Goal: Information Seeking & Learning: Learn about a topic

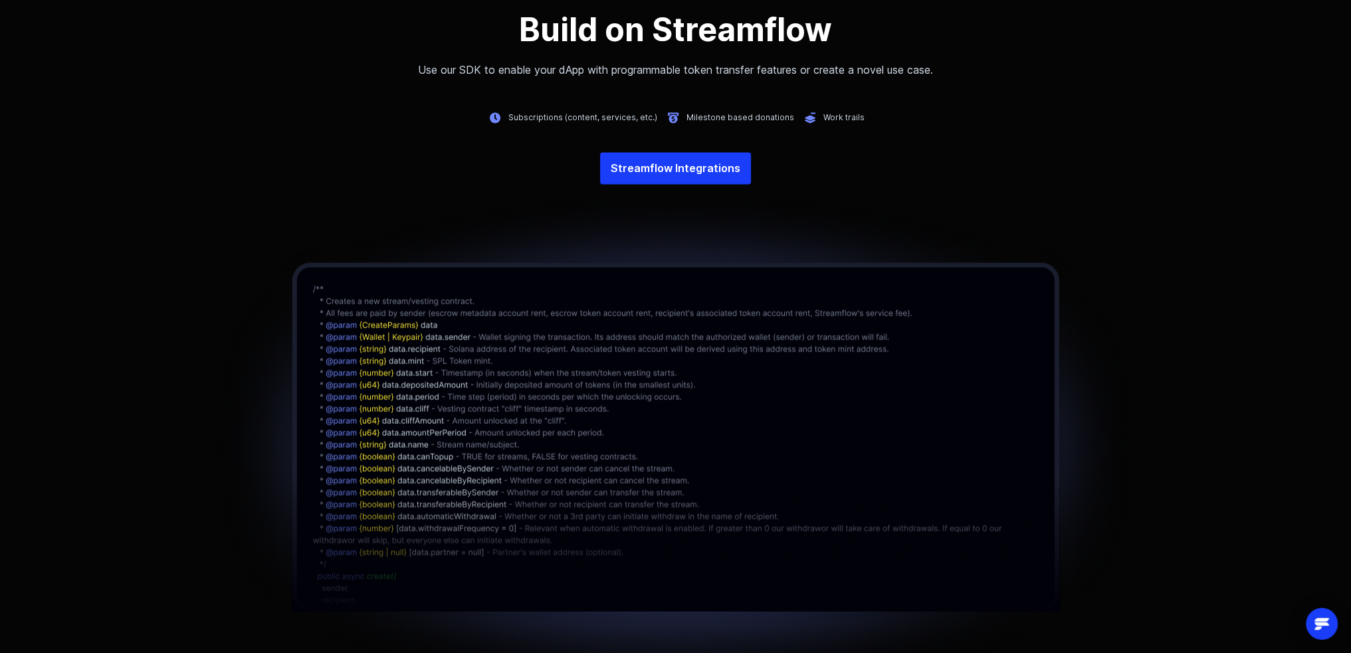
scroll to position [3122, 0]
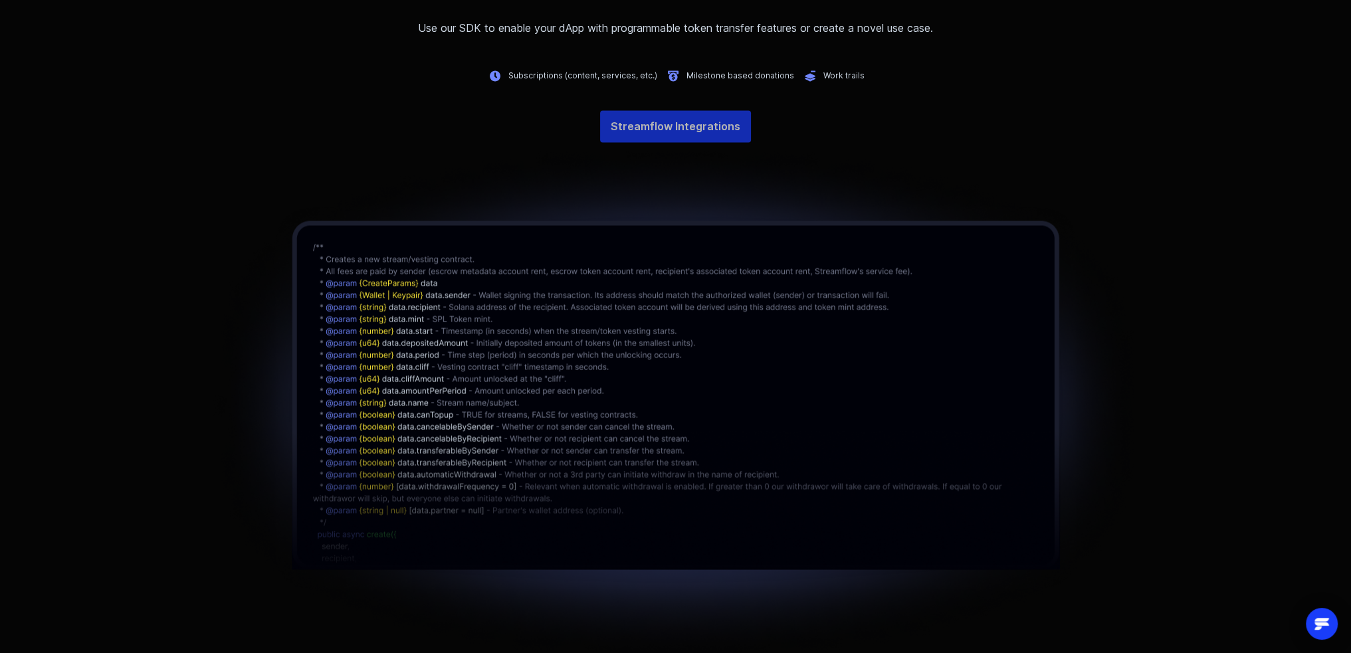
click at [648, 124] on link "Streamflow Integrations" at bounding box center [675, 126] width 151 height 32
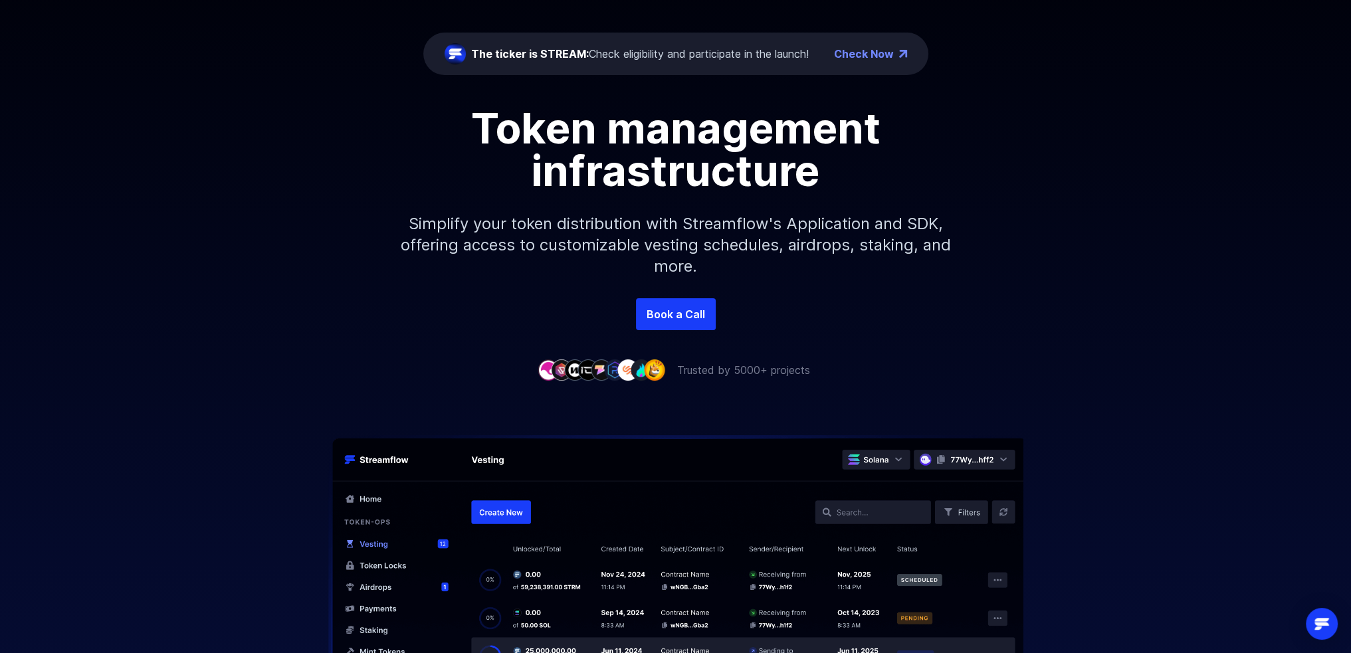
scroll to position [0, 0]
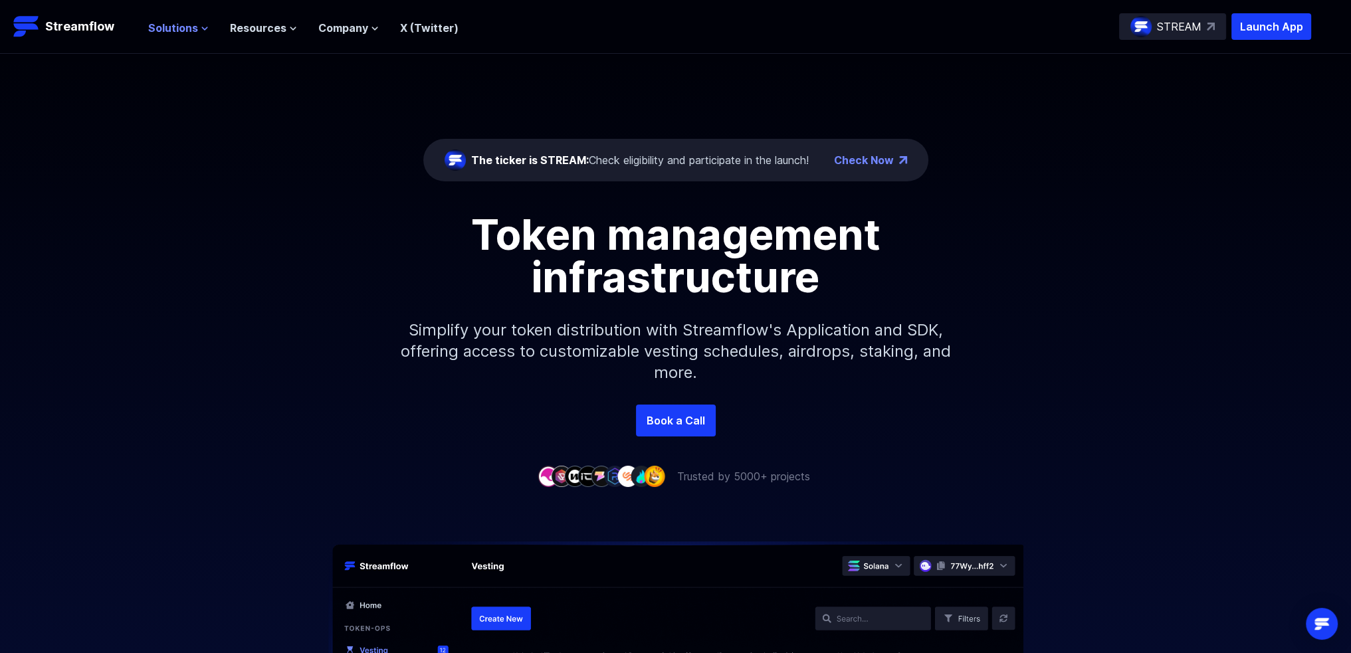
click at [181, 23] on span "Solutions" at bounding box center [173, 28] width 50 height 16
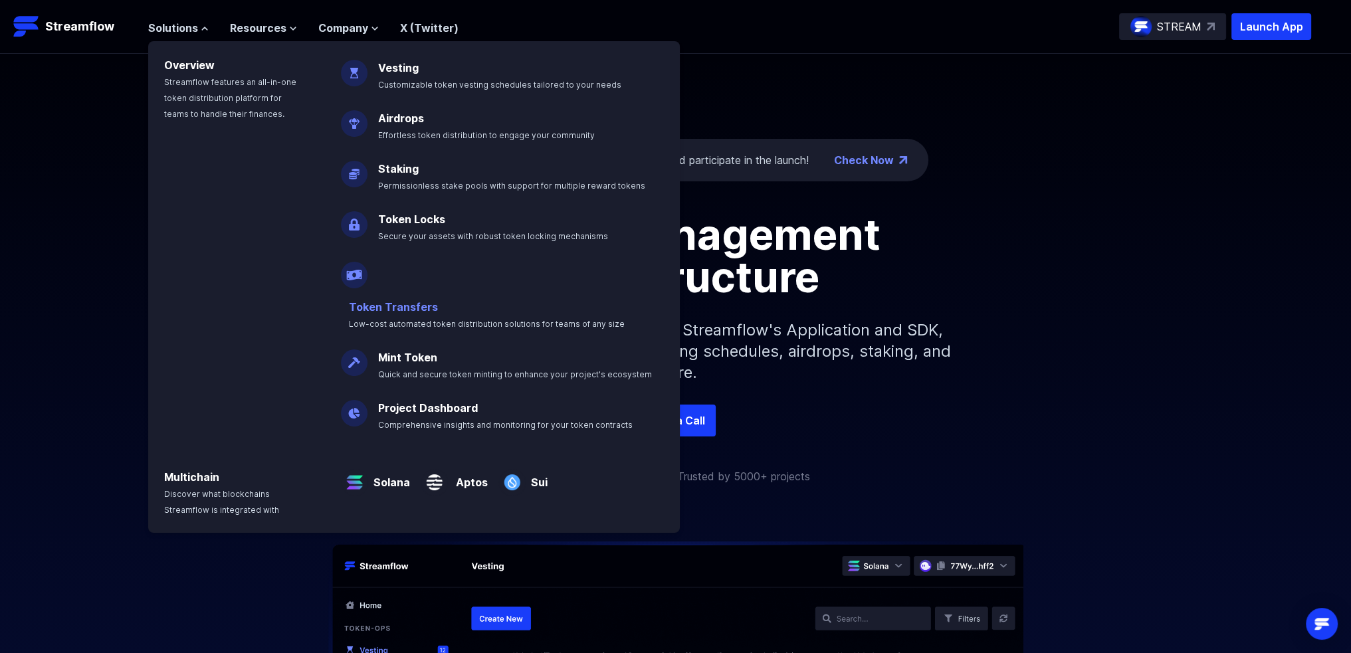
click at [438, 300] on link "Token Transfers" at bounding box center [393, 306] width 89 height 13
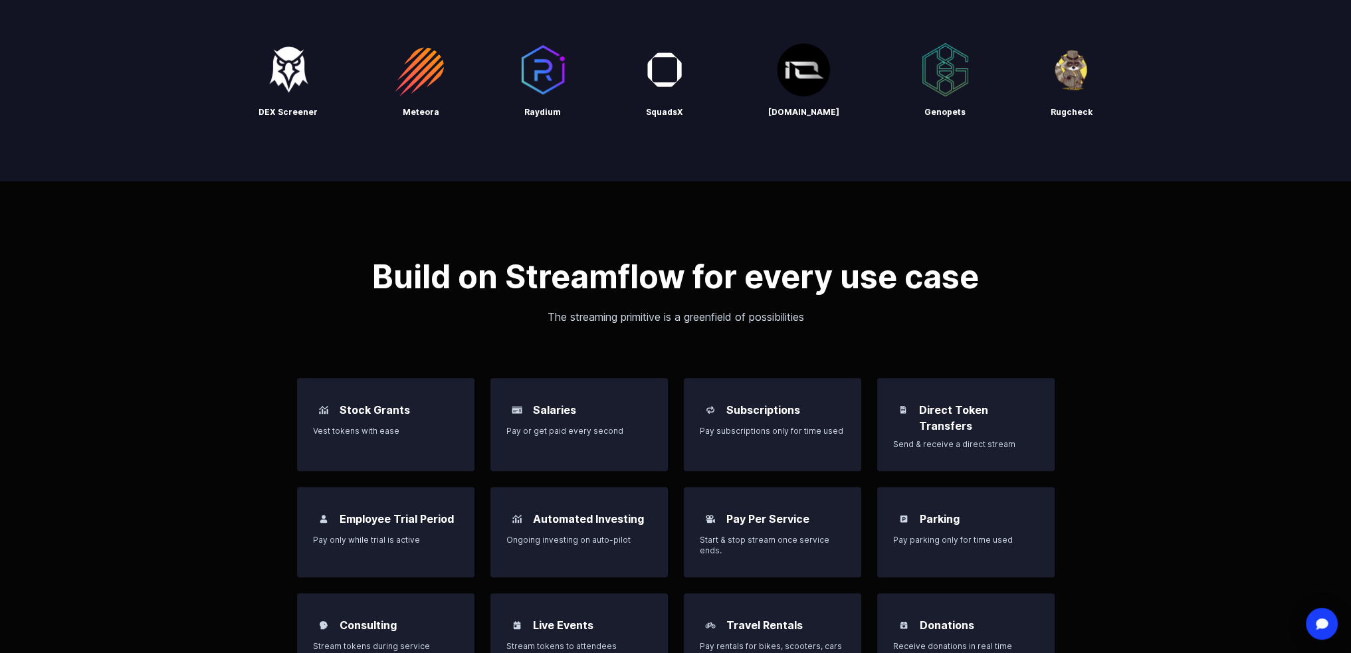
scroll to position [797, 0]
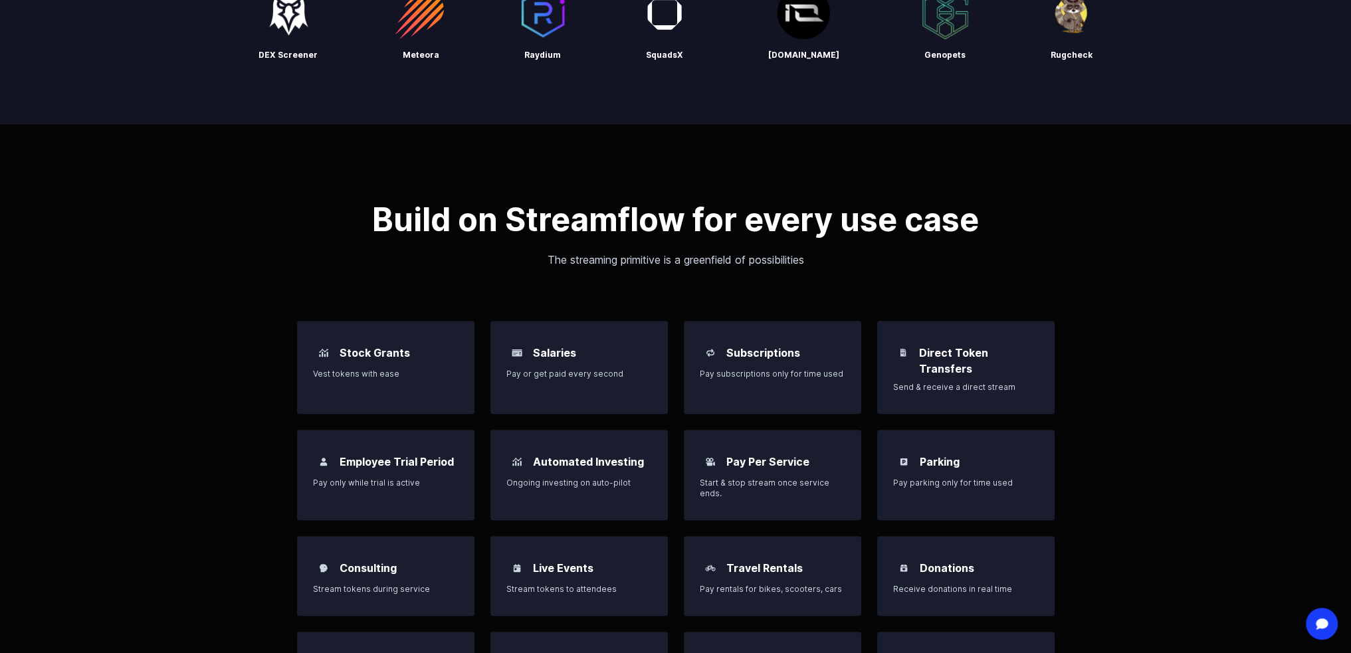
click at [965, 382] on p "Send & receive a direct stream" at bounding box center [965, 387] width 145 height 11
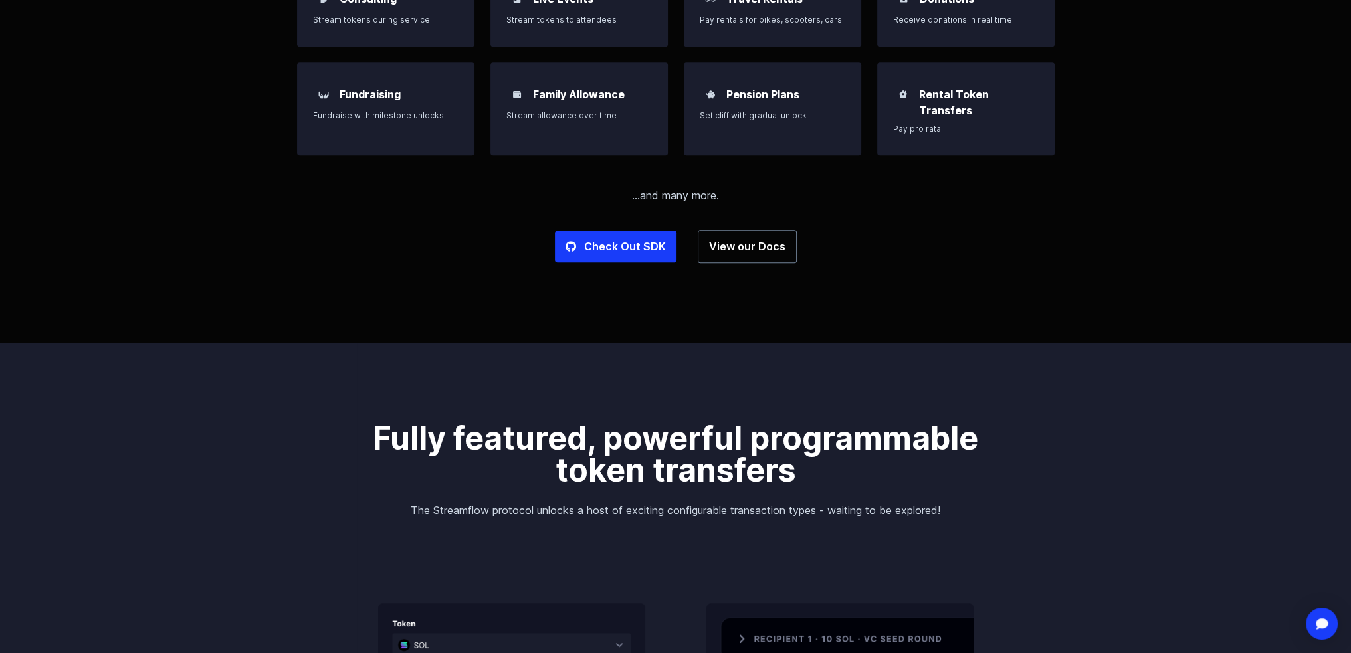
scroll to position [1462, 0]
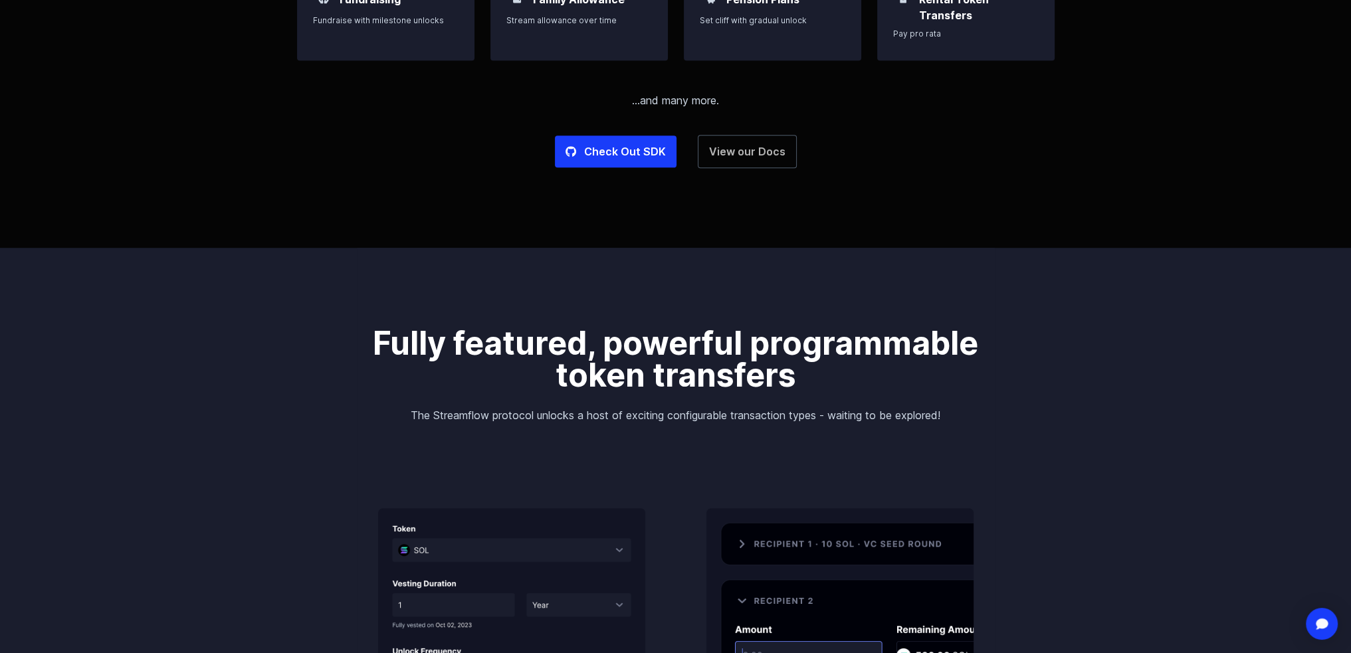
click at [760, 135] on link "View our Docs" at bounding box center [747, 151] width 99 height 33
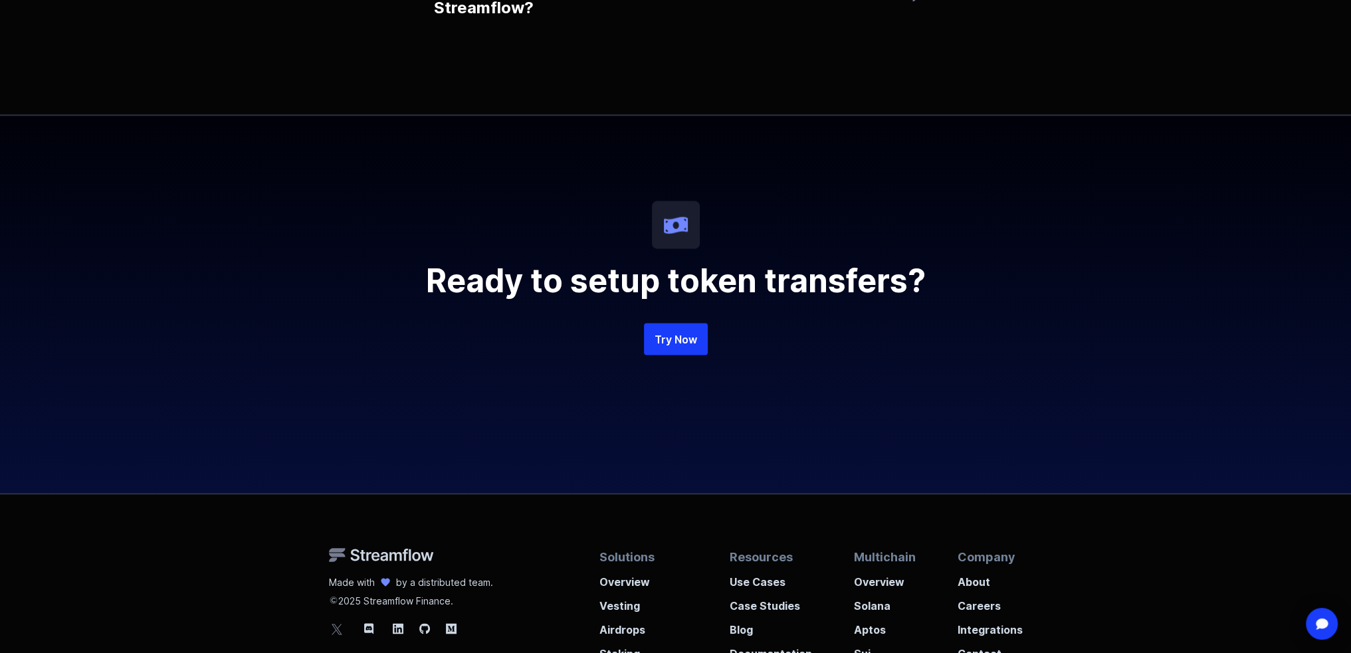
scroll to position [3189, 0]
